Goal: Book appointment/travel/reservation

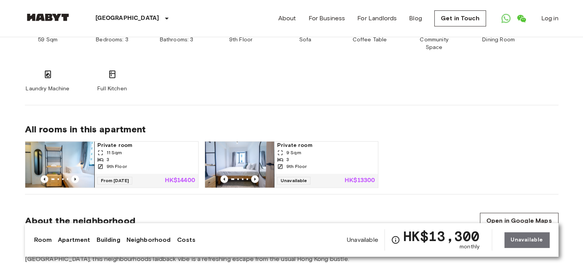
scroll to position [498, 0]
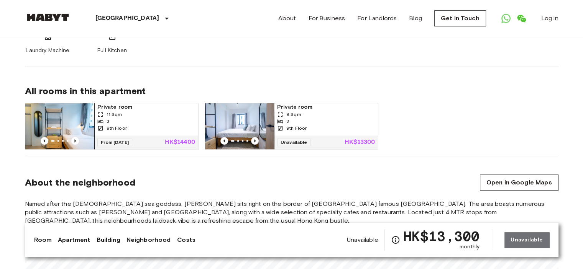
click at [122, 125] on span "9th Floor" at bounding box center [117, 128] width 20 height 7
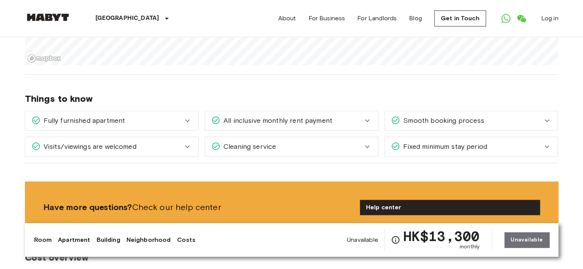
scroll to position [785, 0]
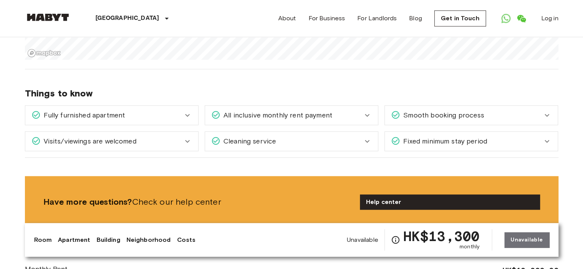
click at [188, 111] on icon at bounding box center [187, 115] width 9 height 9
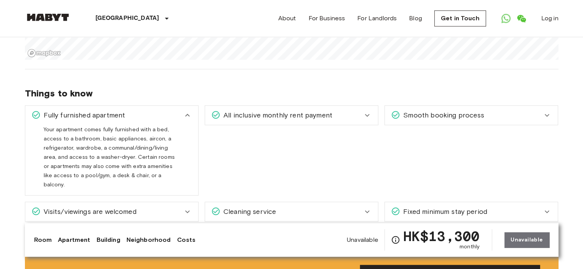
click at [188, 114] on icon at bounding box center [187, 115] width 5 height 3
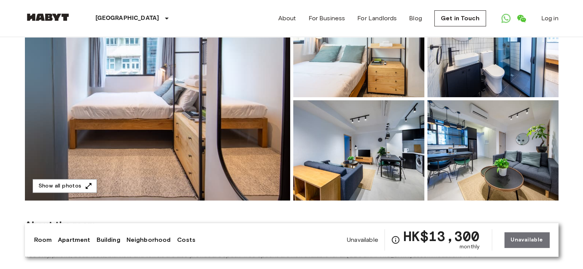
scroll to position [115, 0]
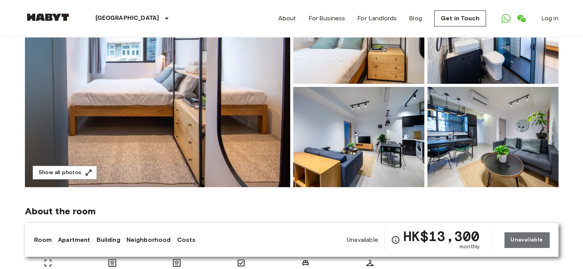
click at [519, 116] on img at bounding box center [492, 137] width 131 height 100
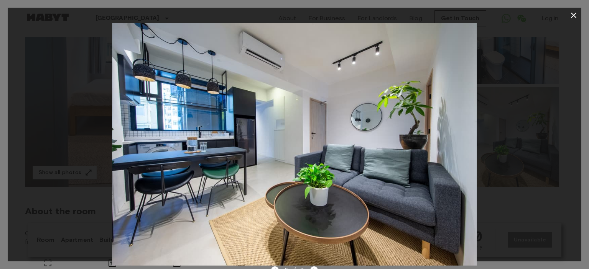
click at [570, 13] on icon "button" at bounding box center [573, 15] width 9 height 9
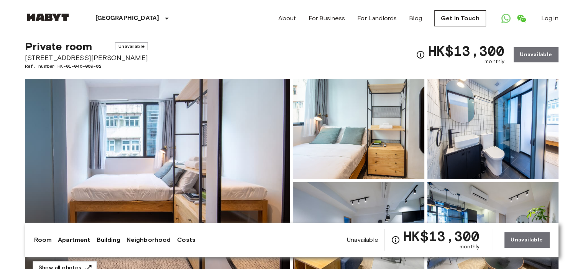
scroll to position [0, 0]
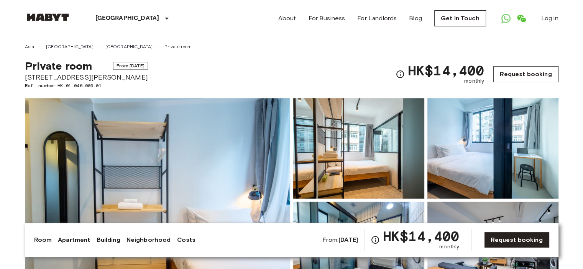
click at [521, 73] on link "Request booking" at bounding box center [525, 74] width 65 height 16
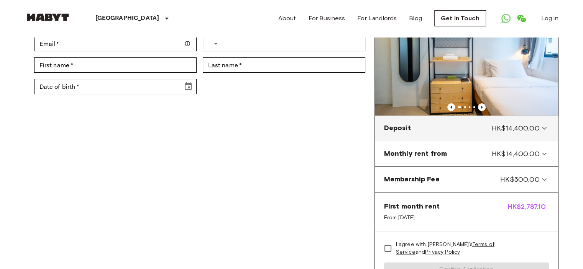
scroll to position [77, 0]
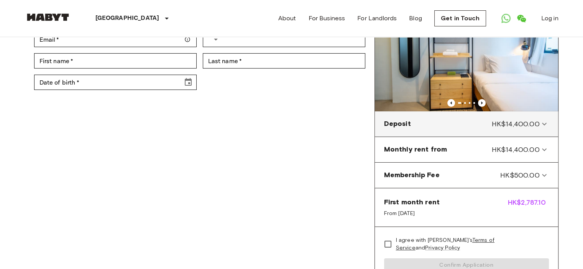
click at [545, 122] on icon at bounding box center [543, 124] width 9 height 9
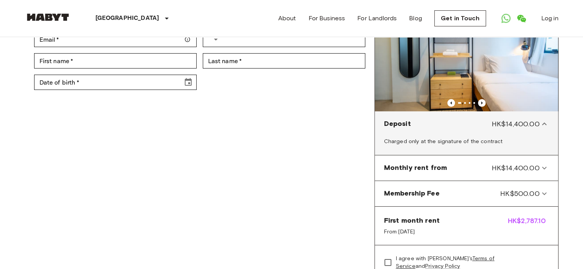
click at [545, 122] on icon at bounding box center [543, 124] width 9 height 9
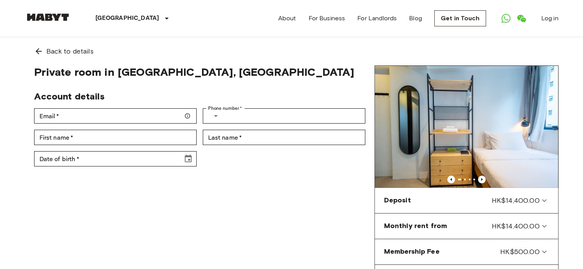
scroll to position [38, 0]
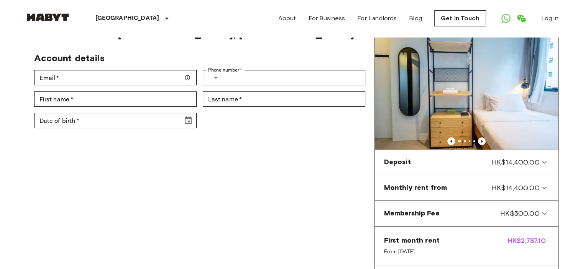
click at [479, 141] on icon "Previous image" at bounding box center [482, 142] width 8 height 8
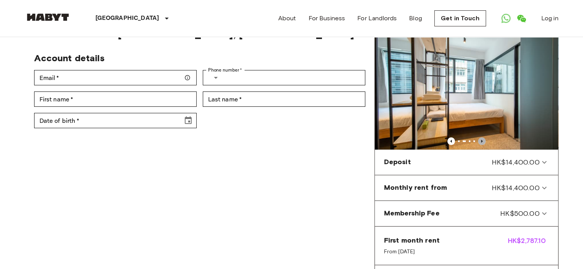
click at [479, 141] on icon "Previous image" at bounding box center [482, 142] width 8 height 8
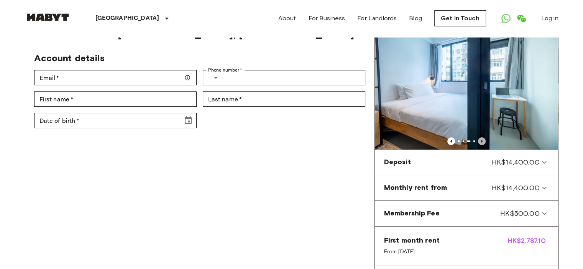
click at [479, 141] on icon "Previous image" at bounding box center [482, 142] width 8 height 8
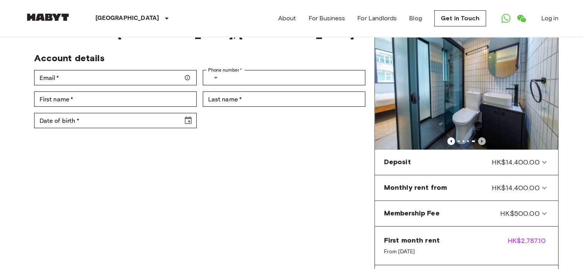
click at [479, 141] on icon "Previous image" at bounding box center [482, 142] width 8 height 8
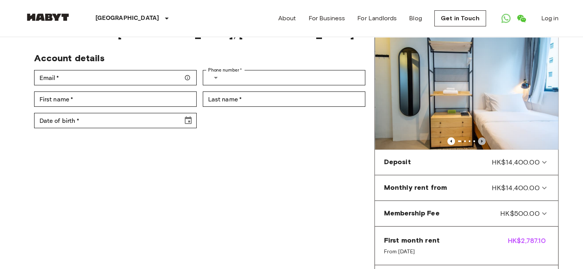
click at [479, 141] on icon "Previous image" at bounding box center [482, 142] width 8 height 8
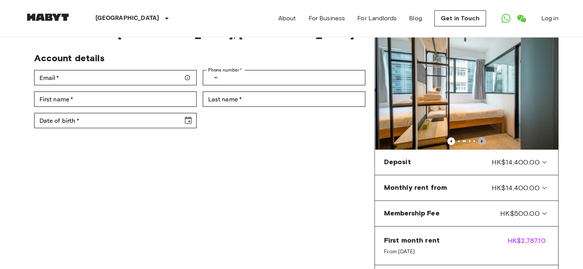
click at [479, 141] on icon "Previous image" at bounding box center [482, 142] width 8 height 8
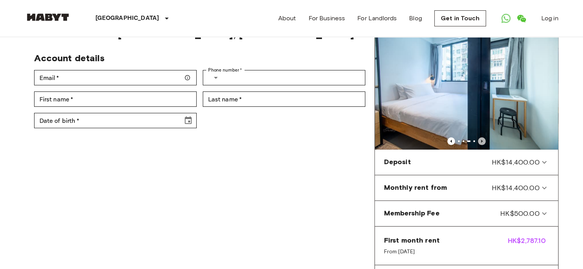
click at [479, 141] on icon "Previous image" at bounding box center [482, 142] width 8 height 8
